Goal: Task Accomplishment & Management: Use online tool/utility

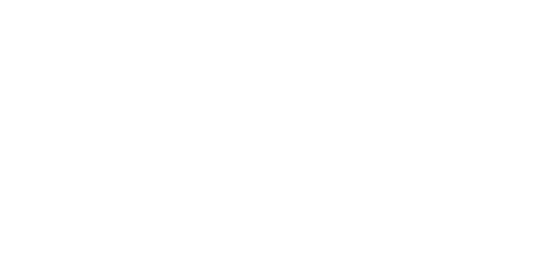
select select "*"
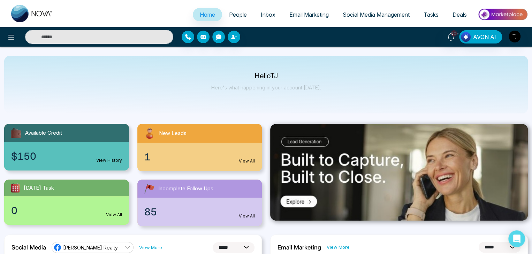
click at [374, 70] on div "Hello [PERSON_NAME] Here's what happening in your account [DATE]." at bounding box center [265, 85] width 523 height 58
drag, startPoint x: 374, startPoint y: 70, endPoint x: 375, endPoint y: 76, distance: 5.3
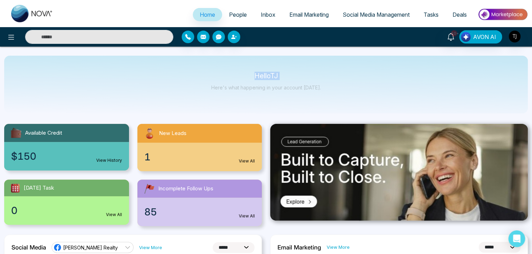
click at [375, 76] on div "Hello [PERSON_NAME] Here's what happening in your account [DATE]." at bounding box center [265, 85] width 523 height 58
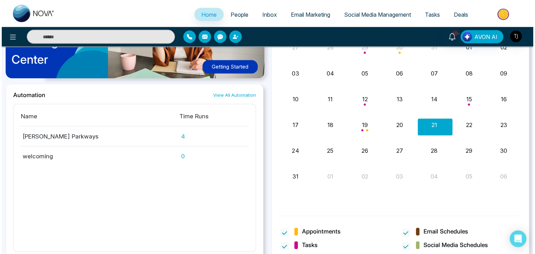
scroll to position [669, 0]
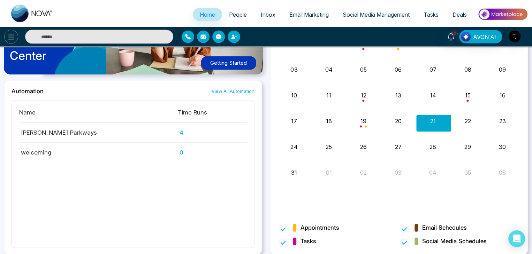
click at [10, 34] on icon at bounding box center [11, 37] width 8 height 8
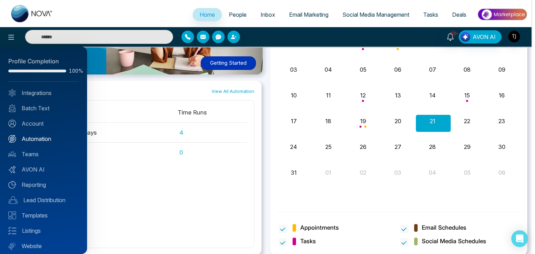
click at [40, 140] on link "Automation" at bounding box center [43, 139] width 70 height 8
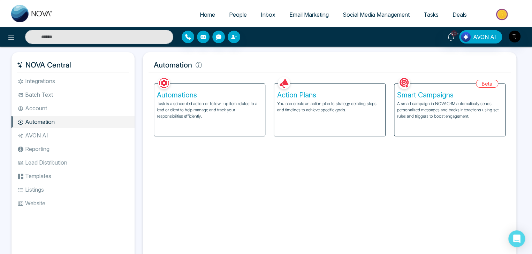
click at [318, 105] on p "You can create an action plan to strategy detailing steps and timelines to achi…" at bounding box center [329, 107] width 105 height 13
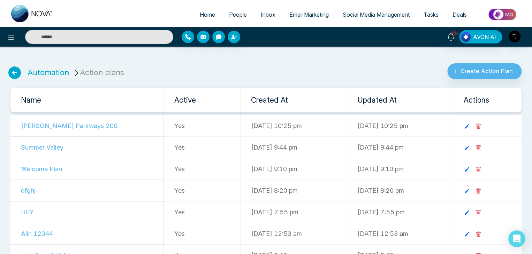
click at [79, 125] on td "[PERSON_NAME] Parkways 200" at bounding box center [86, 126] width 153 height 22
click at [481, 65] on button "Create Action Plan" at bounding box center [484, 71] width 74 height 16
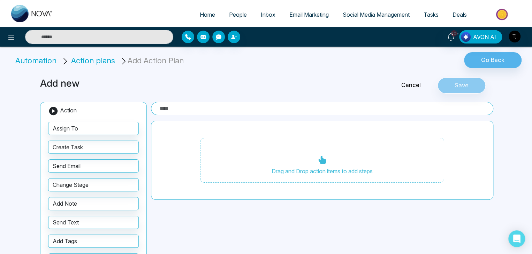
click at [48, 60] on li "Automation" at bounding box center [37, 60] width 44 height 11
click at [11, 37] on icon at bounding box center [11, 37] width 8 height 8
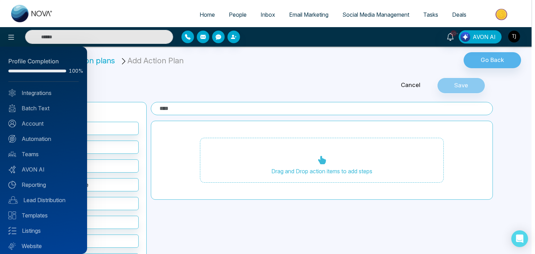
click at [42, 164] on div "Profile Completion 100% Integrations Batch Text Account Automation Teams AVON A…" at bounding box center [43, 151] width 87 height 208
click at [42, 169] on link "AVON AI" at bounding box center [43, 169] width 70 height 8
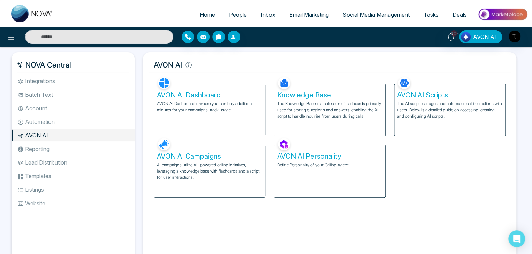
click at [197, 158] on h5 "AVON AI Campaigns" at bounding box center [209, 156] width 105 height 8
